Goal: Navigation & Orientation: Find specific page/section

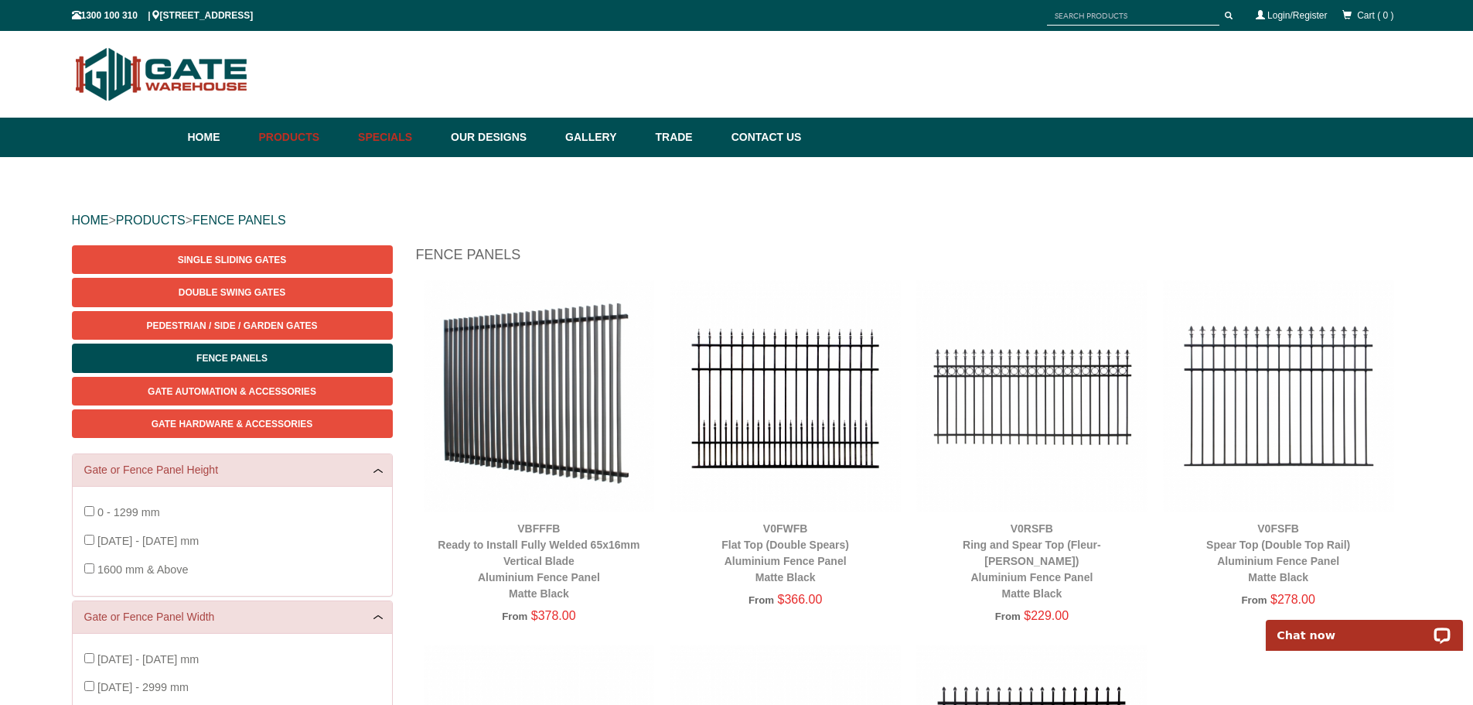
click at [409, 138] on link "Specials" at bounding box center [396, 137] width 93 height 39
